Goal: Information Seeking & Learning: Learn about a topic

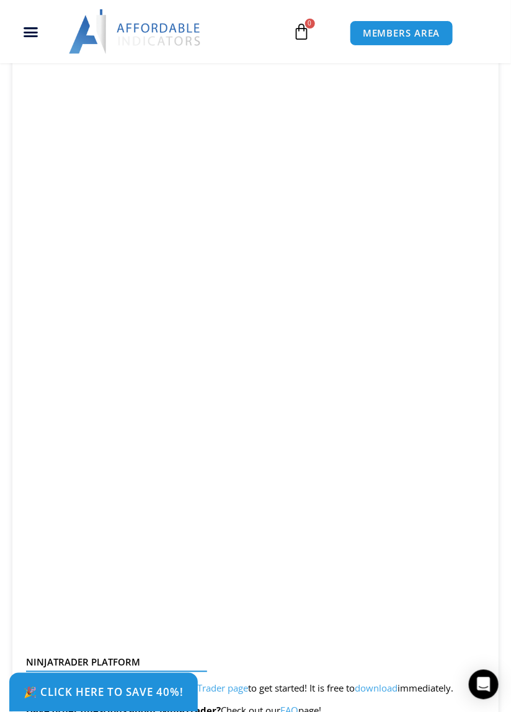
scroll to position [2280, 0]
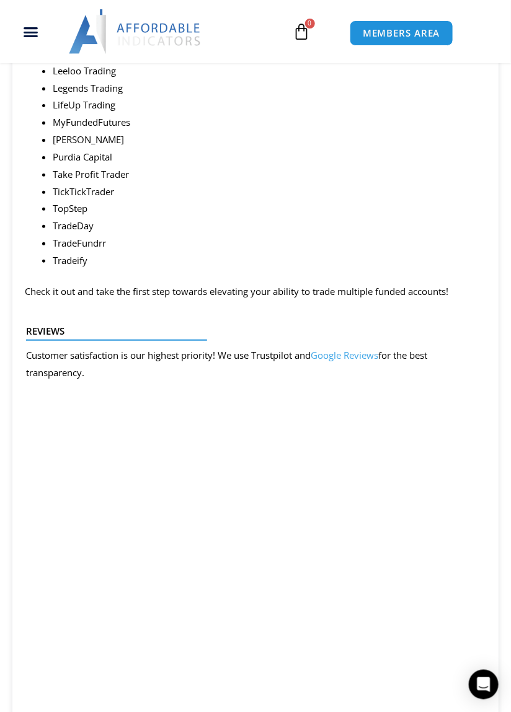
scroll to position [2158, 0]
